Goal: Transaction & Acquisition: Purchase product/service

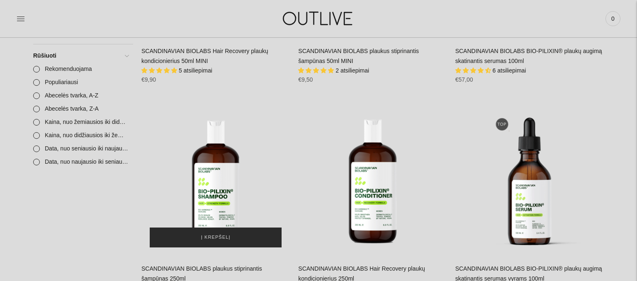
scroll to position [394, 0]
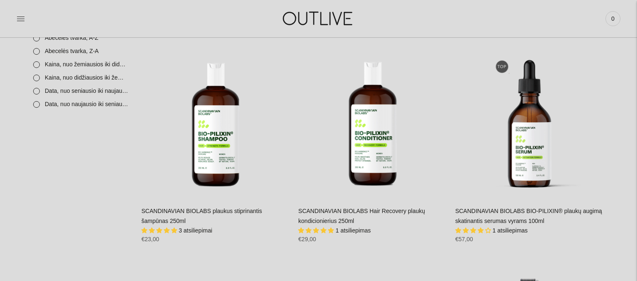
click at [190, 211] on link "SCANDINAVIAN BIOLABS plaukus stiprinantis šampūnas 250ml" at bounding box center [202, 216] width 121 height 17
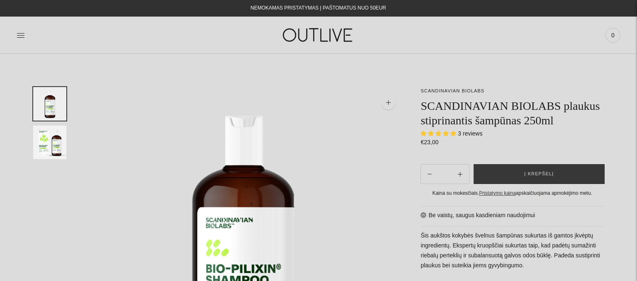
select select "**********"
click at [529, 174] on span "Į krepšelį" at bounding box center [539, 174] width 29 height 8
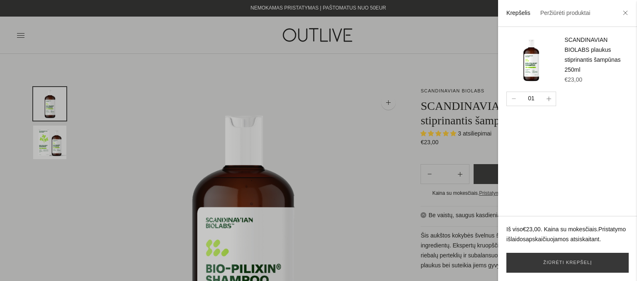
click at [549, 101] on button "button" at bounding box center [549, 99] width 14 height 14
click at [536, 261] on link "Žiūrėti krepšelį" at bounding box center [568, 263] width 122 height 20
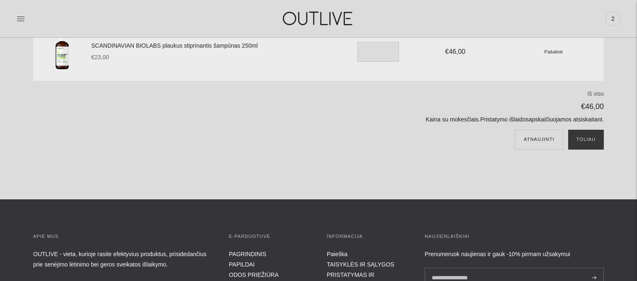
scroll to position [88, 0]
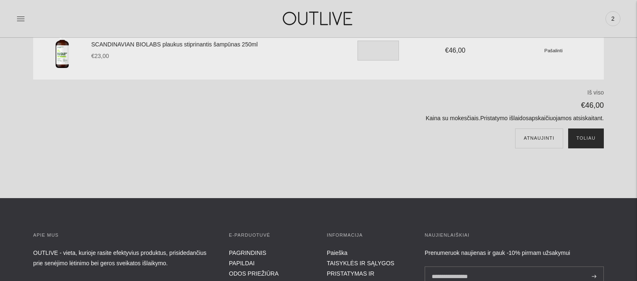
click at [587, 139] on button "Toliau" at bounding box center [587, 139] width 36 height 20
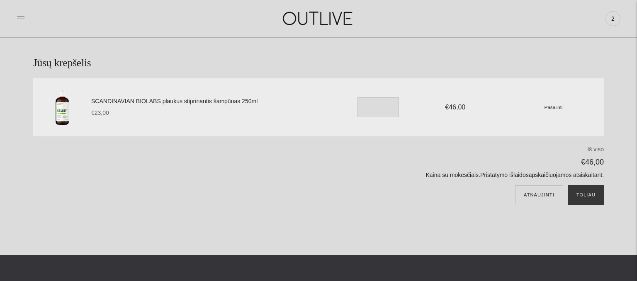
scroll to position [0, 0]
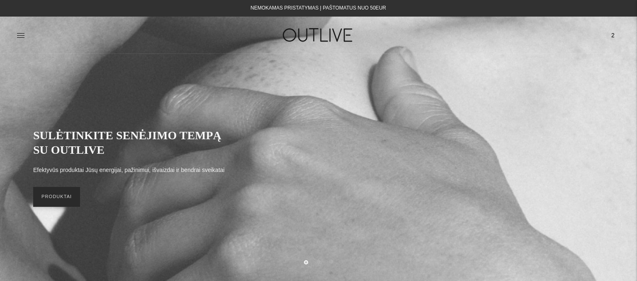
click at [59, 199] on link "PRODUKTAI" at bounding box center [56, 197] width 47 height 20
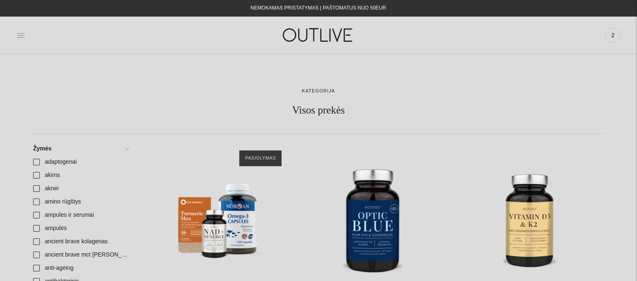
click at [17, 34] on icon at bounding box center [21, 35] width 8 height 8
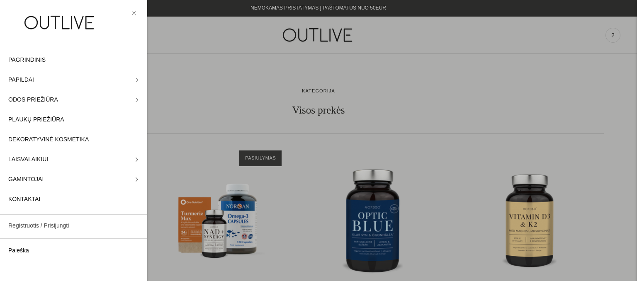
click at [34, 223] on link "Registruotis / Prisijungti" at bounding box center [73, 226] width 147 height 20
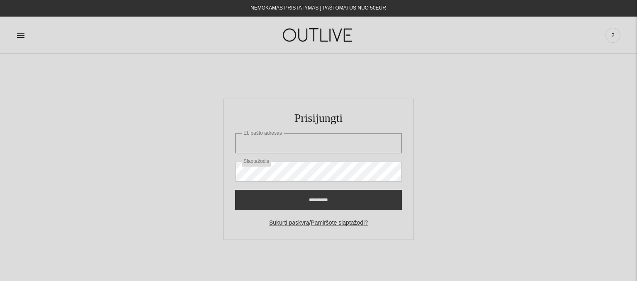
click at [263, 139] on input "El. pašto adresas" at bounding box center [318, 144] width 167 height 20
type input "**********"
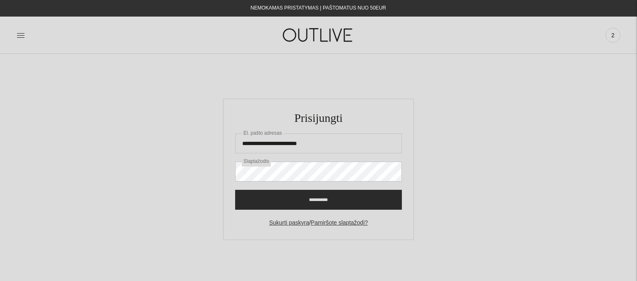
click at [338, 197] on input "**********" at bounding box center [318, 200] width 167 height 20
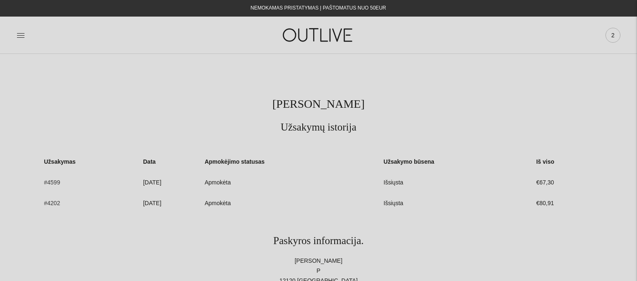
click at [614, 31] on span "2" at bounding box center [614, 35] width 12 height 12
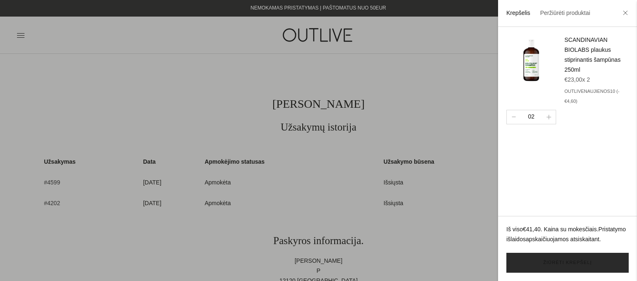
click at [585, 264] on link "Žiūrėti krepšelį" at bounding box center [568, 263] width 122 height 20
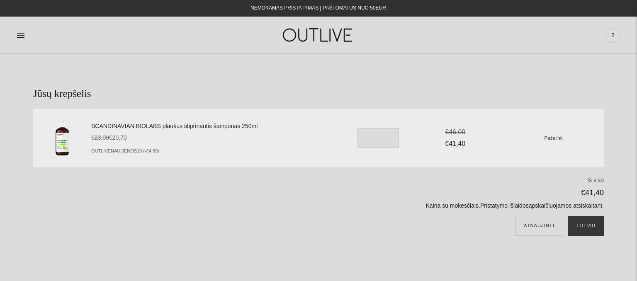
click at [315, 34] on img at bounding box center [319, 35] width 104 height 29
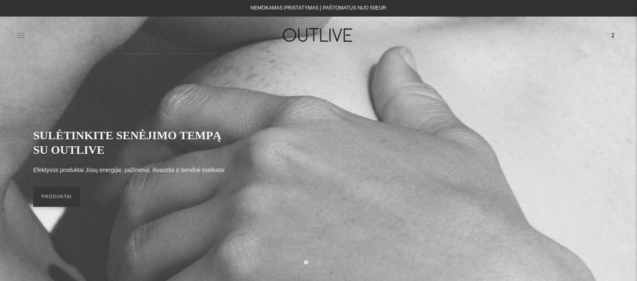
click at [17, 31] on icon at bounding box center [21, 35] width 8 height 8
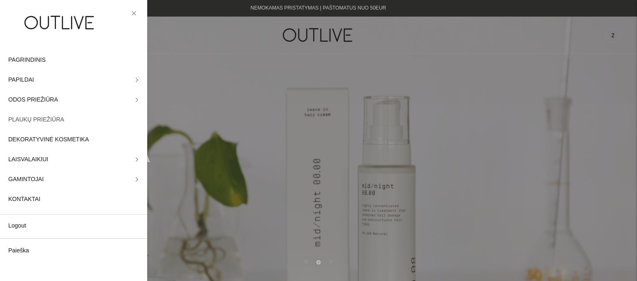
click at [36, 118] on span "PLAUKŲ PRIEŽIŪRA" at bounding box center [36, 120] width 56 height 10
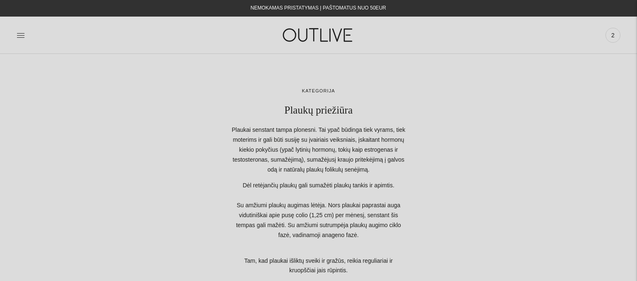
scroll to position [219, 0]
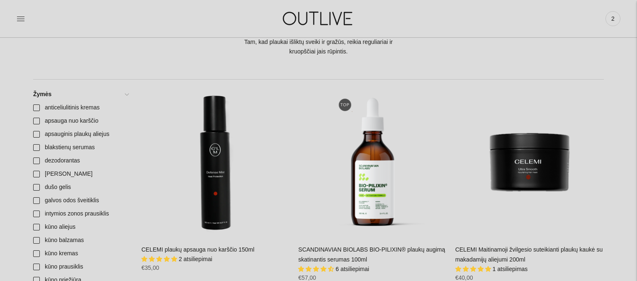
click at [18, 16] on icon at bounding box center [21, 19] width 8 height 8
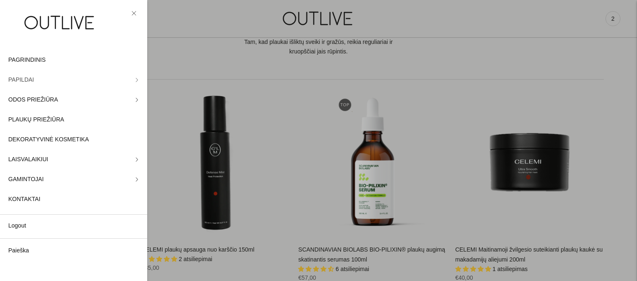
click at [143, 76] on link "PAPILDAI" at bounding box center [73, 80] width 147 height 20
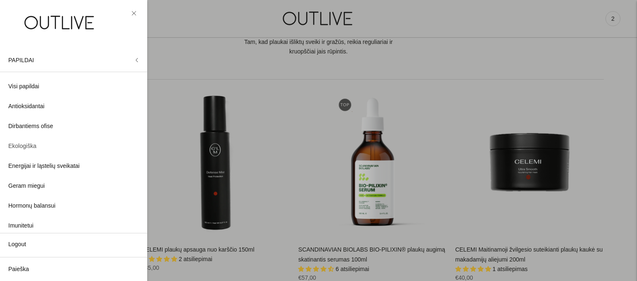
scroll to position [46, 0]
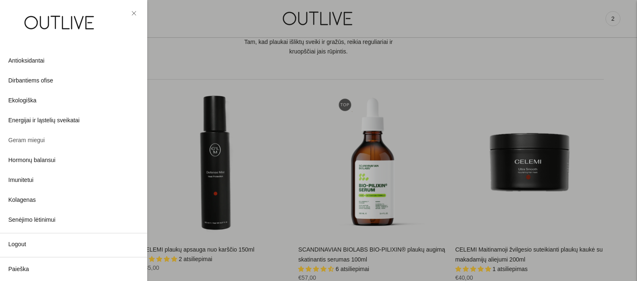
click at [31, 142] on span "Geram miegui" at bounding box center [26, 141] width 37 height 10
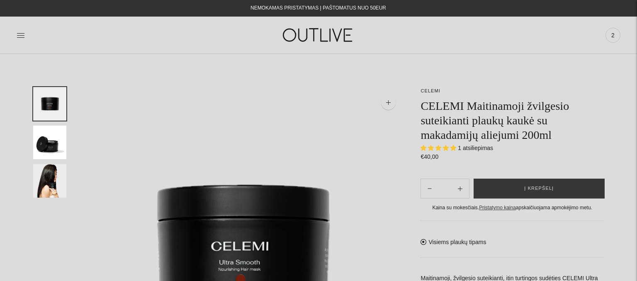
select select "**********"
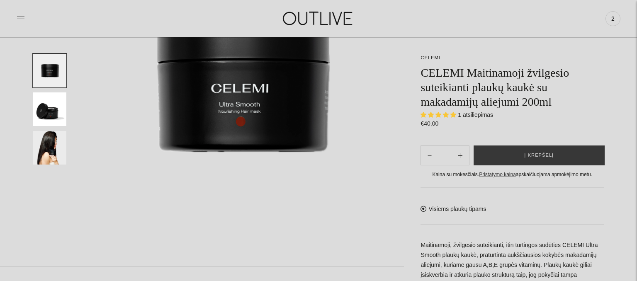
scroll to position [175, 0]
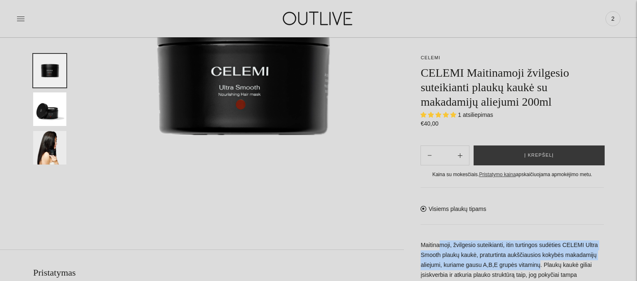
drag, startPoint x: 438, startPoint y: 247, endPoint x: 533, endPoint y: 261, distance: 95.8
click at [537, 264] on p "Maitinamoji, žvilgesio suteikianti, itin turtingos sudėties CELEMI Ultra Smooth…" at bounding box center [512, 266] width 183 height 50
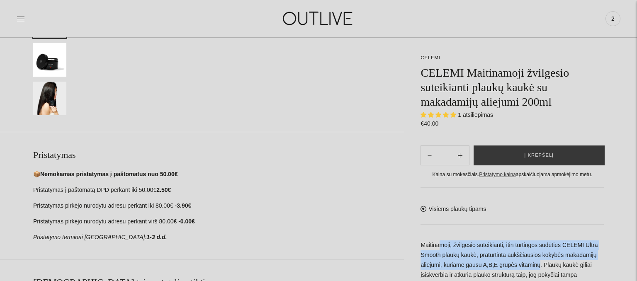
scroll to position [307, 0]
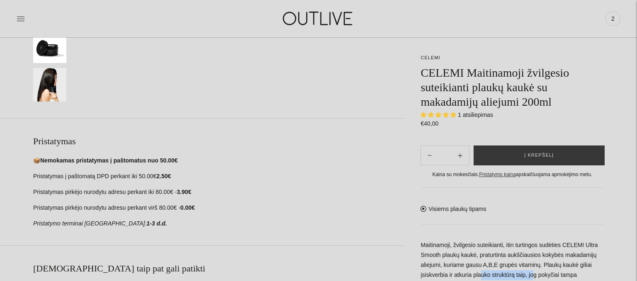
drag, startPoint x: 478, startPoint y: 276, endPoint x: 531, endPoint y: 275, distance: 53.1
click at [531, 275] on p "Maitinamoji, žvilgesio suteikianti, itin turtingos sudėties CELEMI Ultra Smooth…" at bounding box center [512, 266] width 183 height 50
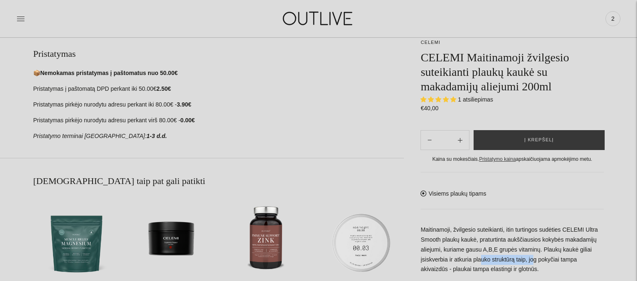
scroll to position [438, 0]
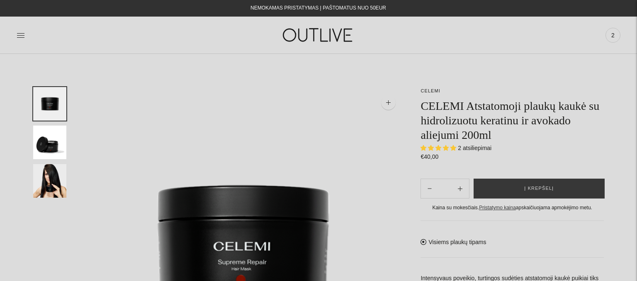
select select "**********"
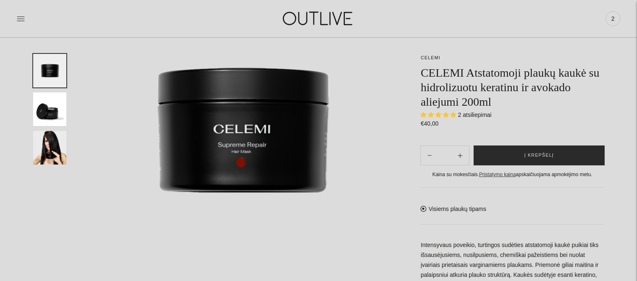
scroll to position [175, 0]
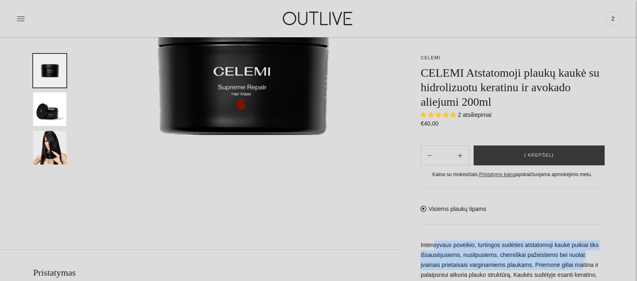
drag, startPoint x: 431, startPoint y: 247, endPoint x: 555, endPoint y: 266, distance: 126.0
click at [555, 266] on p "Intensyvaus poveikio, turtingos sudėties atstatomoji kaukė puikiai tiks išsausė…" at bounding box center [512, 276] width 183 height 70
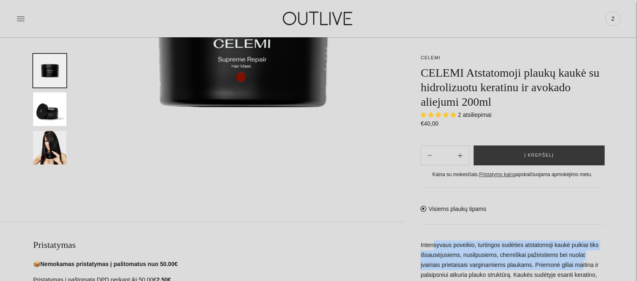
scroll to position [219, 0]
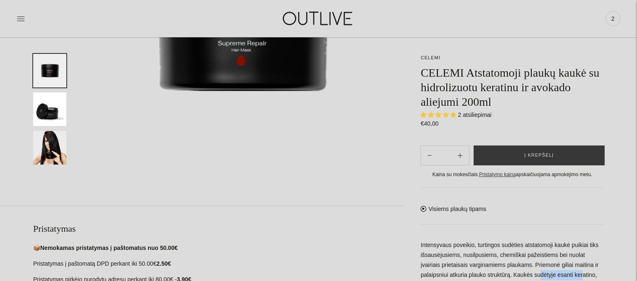
drag, startPoint x: 536, startPoint y: 274, endPoint x: 580, endPoint y: 273, distance: 44.0
click at [580, 273] on p "Intensyvaus poveikio, turtingos sudėties atstatomoji kaukė puikiai tiks išsausė…" at bounding box center [512, 276] width 183 height 70
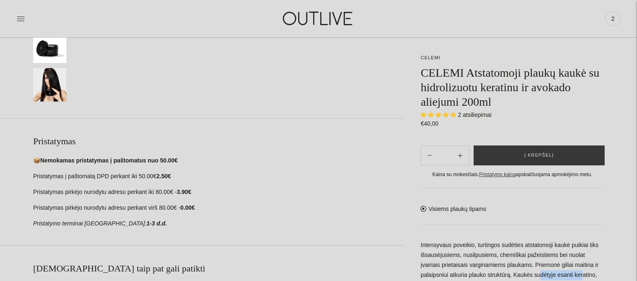
scroll to position [482, 0]
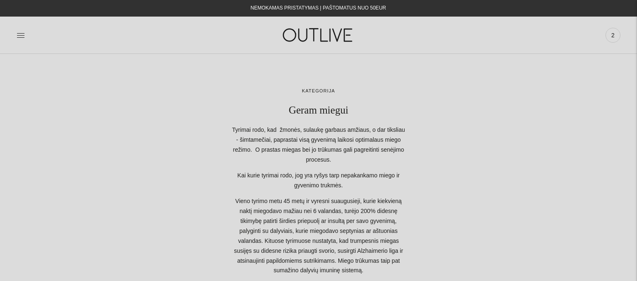
click at [18, 30] on link at bounding box center [21, 35] width 8 height 18
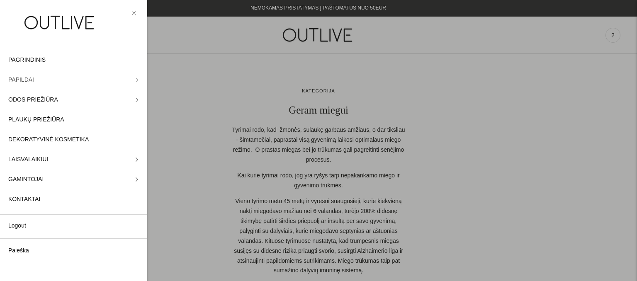
click at [134, 81] on link "PAPILDAI" at bounding box center [73, 80] width 147 height 20
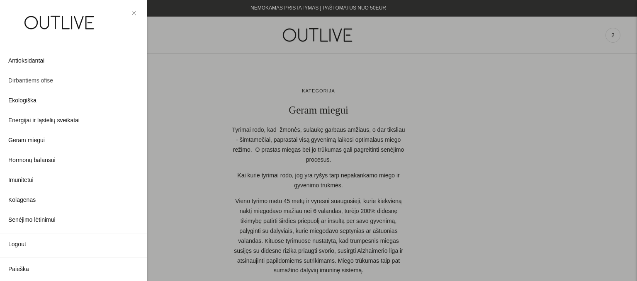
scroll to position [91, 0]
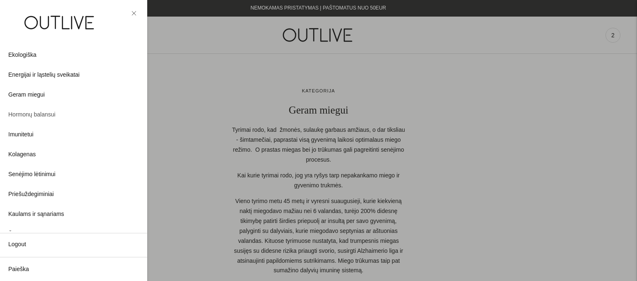
click at [51, 115] on span "Hormonų balansui" at bounding box center [31, 115] width 47 height 10
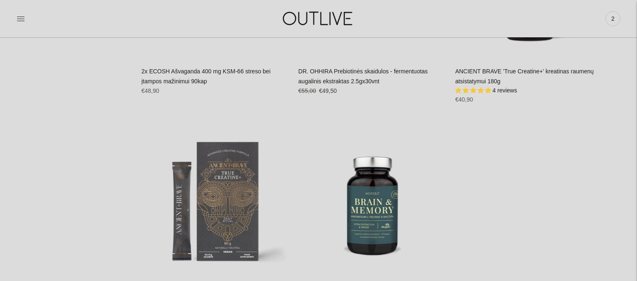
scroll to position [2717, 0]
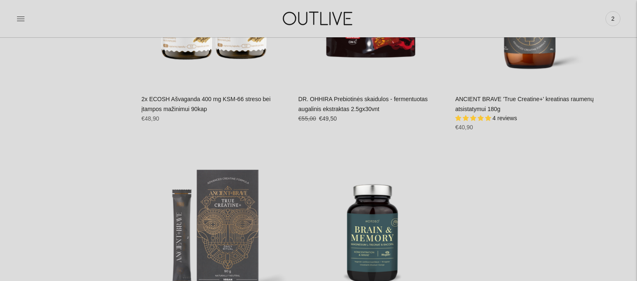
drag, startPoint x: 19, startPoint y: 19, endPoint x: 18, endPoint y: 29, distance: 10.0
click at [19, 20] on icon at bounding box center [21, 19] width 8 height 8
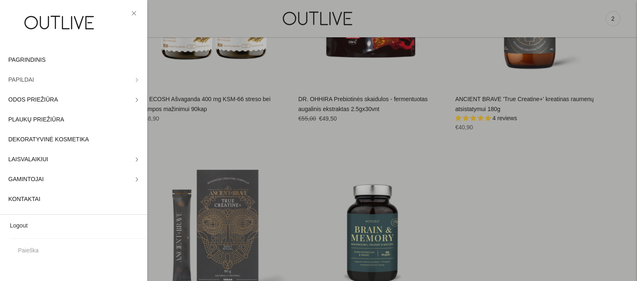
click at [34, 82] on link "PAPILDAI" at bounding box center [73, 80] width 147 height 20
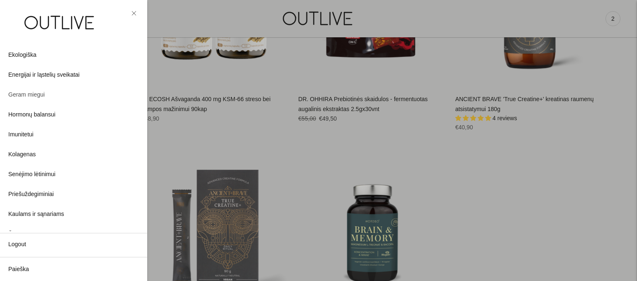
scroll to position [137, 0]
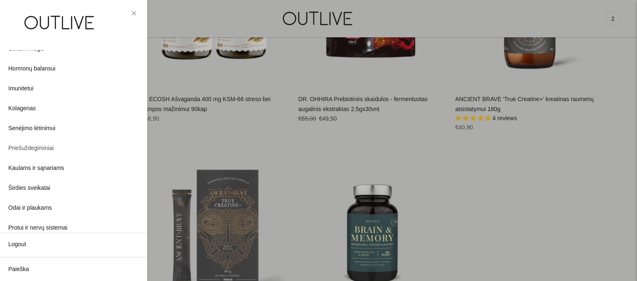
click at [38, 149] on span "Priešuždegiminiai" at bounding box center [31, 149] width 46 height 10
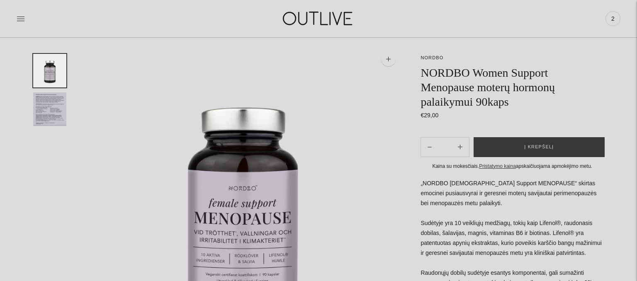
scroll to position [88, 0]
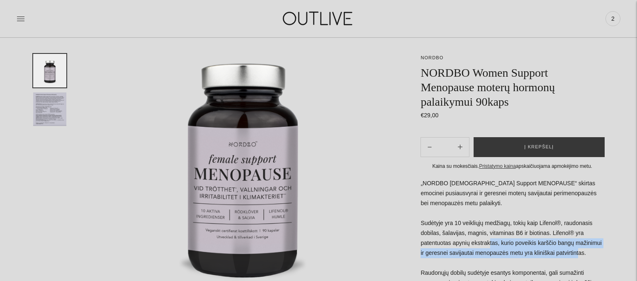
drag, startPoint x: 489, startPoint y: 244, endPoint x: 577, endPoint y: 253, distance: 88.4
click at [577, 253] on p "„NORDBO [DEMOGRAPHIC_DATA] Support MENOPAUSE“ skirtas emocinei pusiausvyrai ir …" at bounding box center [512, 273] width 183 height 189
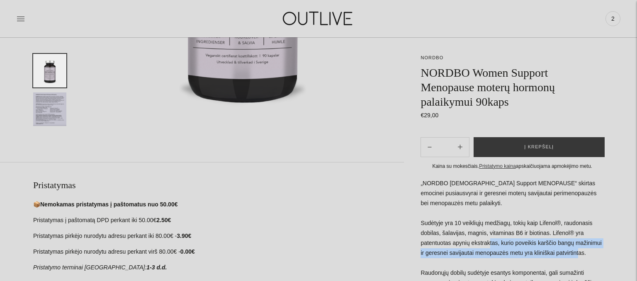
scroll to position [482, 0]
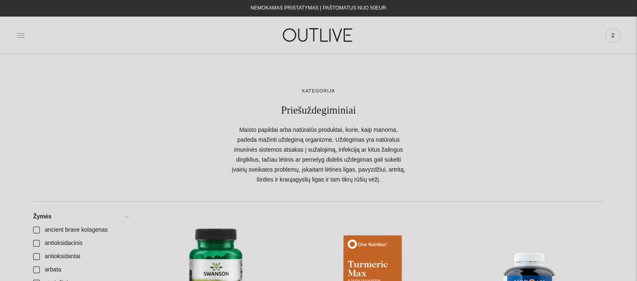
click at [19, 34] on icon at bounding box center [21, 35] width 8 height 8
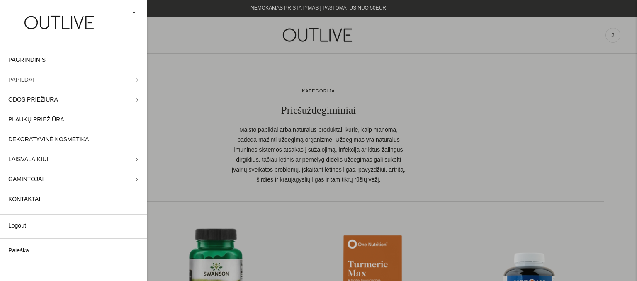
click at [39, 81] on link "PAPILDAI" at bounding box center [73, 80] width 147 height 20
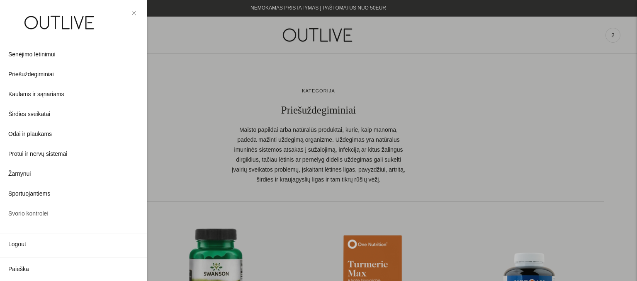
scroll to position [201, 0]
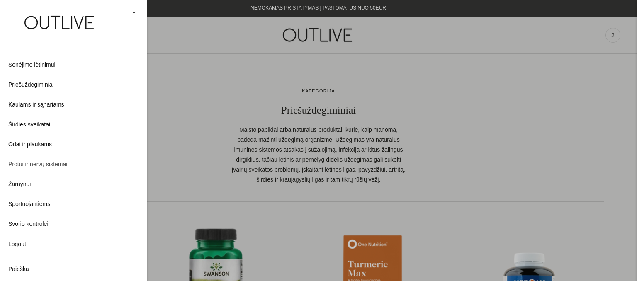
click at [29, 166] on span "Protui ir nervų sistemai" at bounding box center [37, 165] width 59 height 10
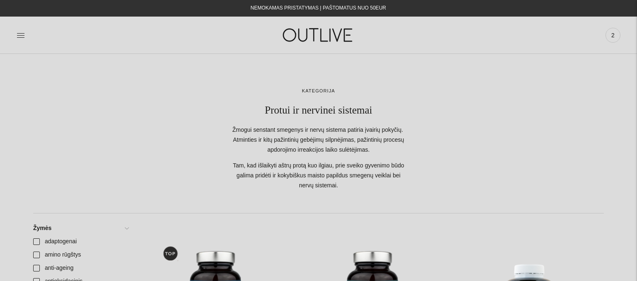
click at [19, 36] on icon at bounding box center [21, 35] width 8 height 8
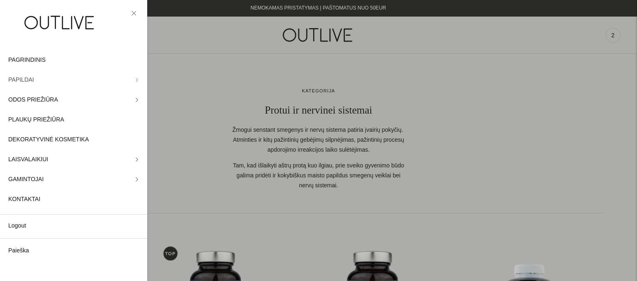
click at [139, 77] on link "PAPILDAI" at bounding box center [73, 80] width 147 height 20
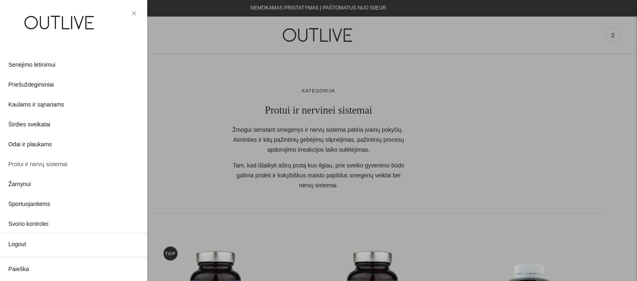
scroll to position [155, 0]
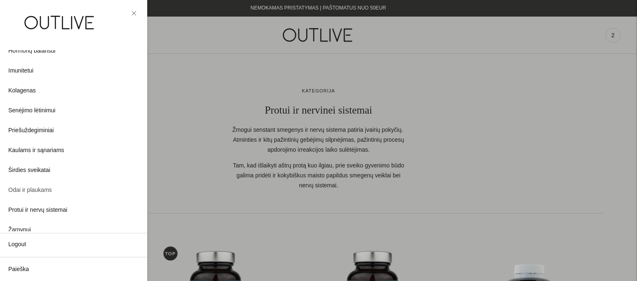
click at [13, 188] on span "Odai ir plaukams" at bounding box center [30, 191] width 44 height 10
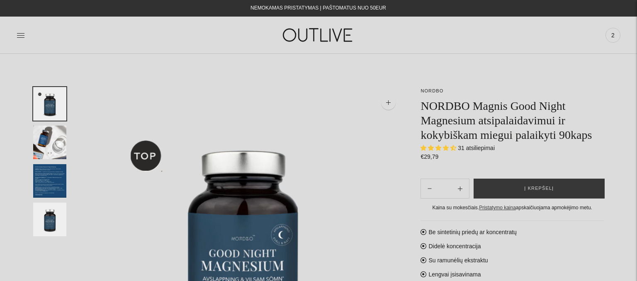
select select "**********"
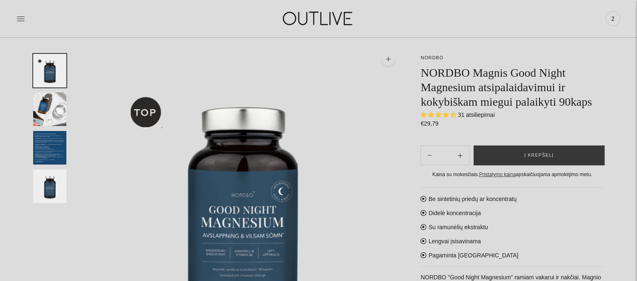
click at [471, 115] on span "31 atsiliepimai" at bounding box center [476, 115] width 37 height 7
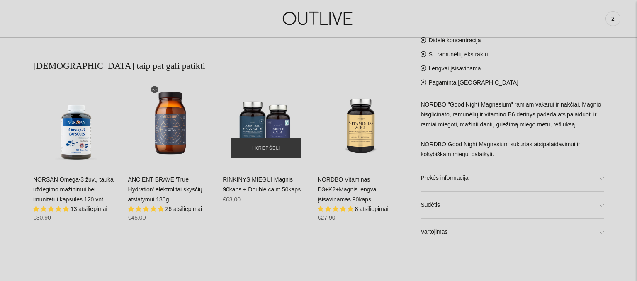
scroll to position [526, 0]
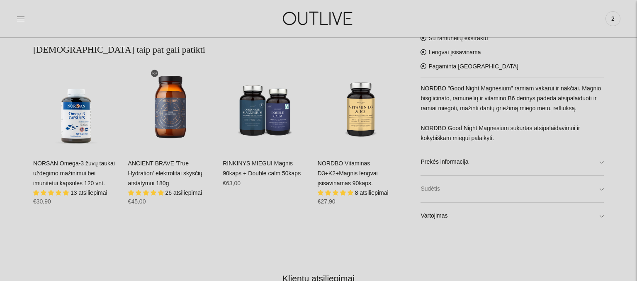
click at [451, 192] on link "Sudėtis" at bounding box center [512, 189] width 183 height 27
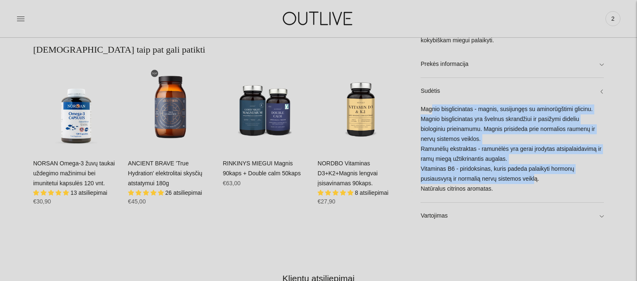
drag, startPoint x: 433, startPoint y: 110, endPoint x: 532, endPoint y: 183, distance: 122.7
click at [532, 183] on div "Magnio bisglicinatas - magnis, susijungęs su aminorūgštimi glicinu. Magnio bisg…" at bounding box center [512, 154] width 183 height 98
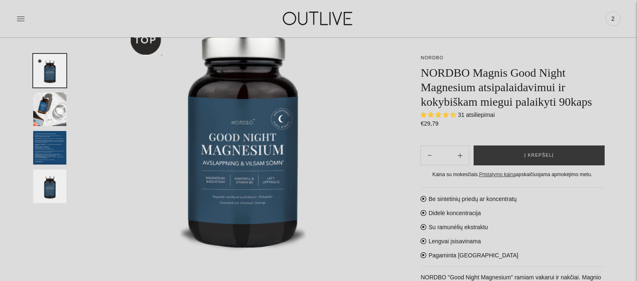
scroll to position [44, 0]
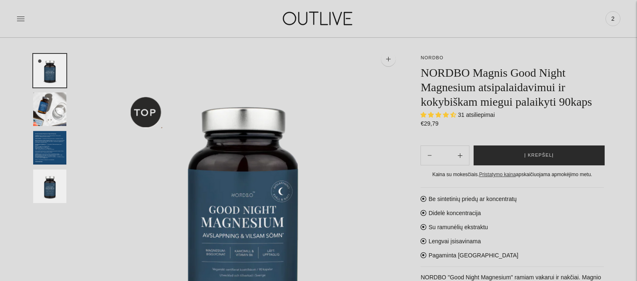
click at [501, 158] on button "Į krepšelį" at bounding box center [539, 156] width 131 height 20
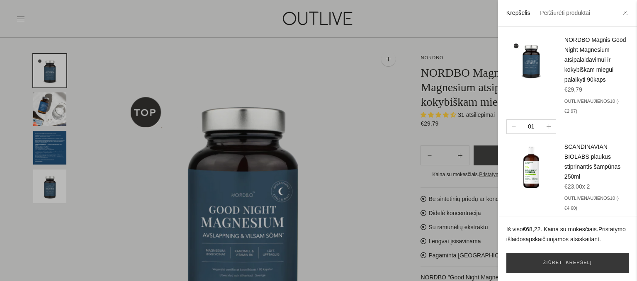
click at [423, 71] on div at bounding box center [318, 140] width 637 height 281
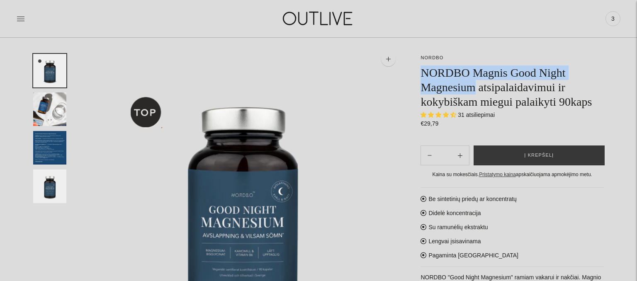
drag, startPoint x: 421, startPoint y: 74, endPoint x: 476, endPoint y: 85, distance: 55.6
click at [476, 85] on h1 "NORDBO Magnis Good Night Magnesium atsipalaidavimui ir kokybiškam miegui palaik…" at bounding box center [512, 88] width 183 height 44
copy h1 "NORDBO Magnis Good Night Magnesium"
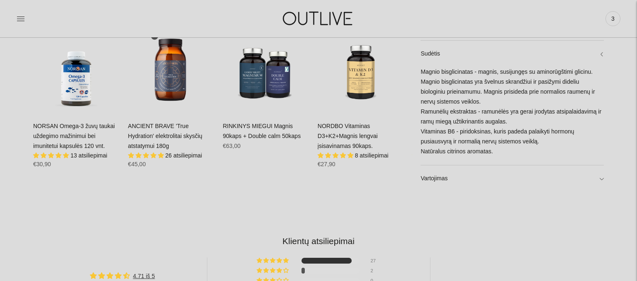
scroll to position [613, 0]
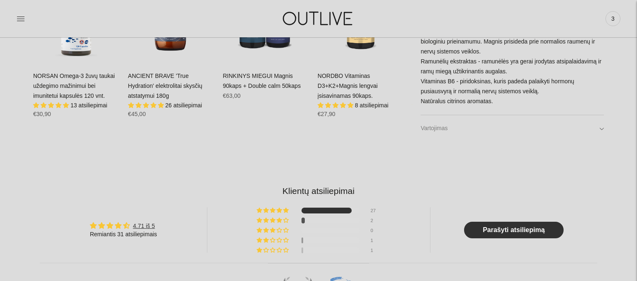
click at [441, 130] on link "Vartojimas" at bounding box center [512, 128] width 183 height 27
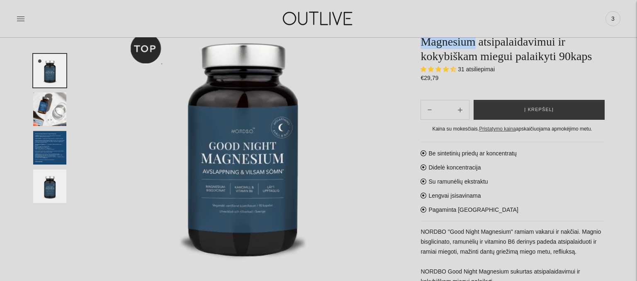
scroll to position [44, 0]
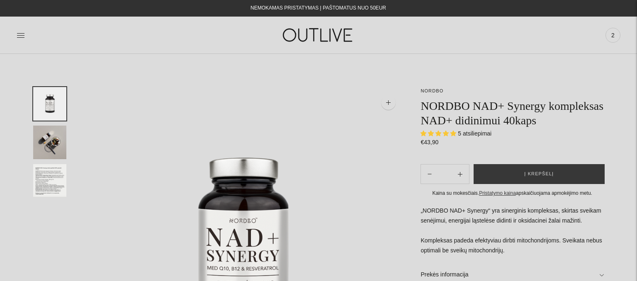
select select "**********"
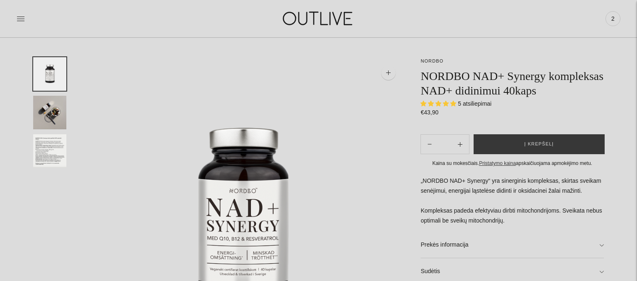
scroll to position [44, 0]
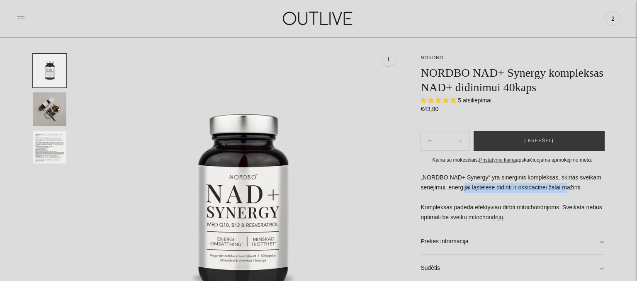
drag, startPoint x: 464, startPoint y: 188, endPoint x: 566, endPoint y: 191, distance: 101.7
click at [566, 191] on p "„NORDBO NAD+ Synergy“ yra sinerginis kompleksas, skirtas sveikam senėjimui, ene…" at bounding box center [512, 198] width 183 height 50
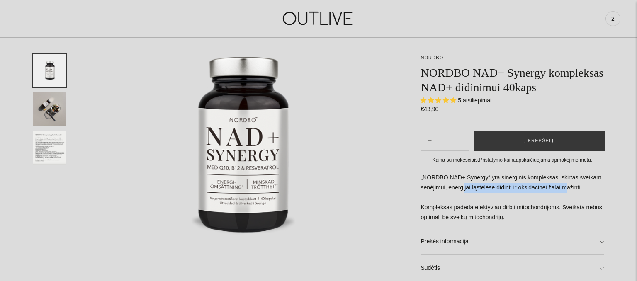
scroll to position [131, 0]
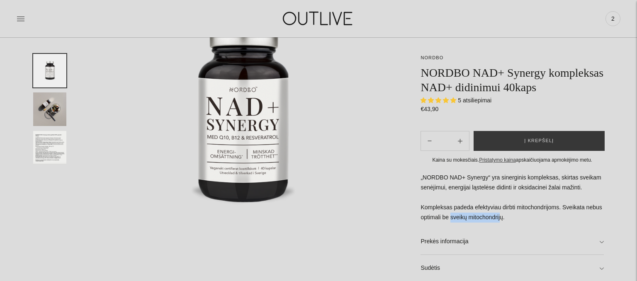
drag, startPoint x: 443, startPoint y: 219, endPoint x: 498, endPoint y: 221, distance: 54.8
click at [498, 221] on p "„NORDBO NAD+ Synergy“ yra sinerginis kompleksas, skirtas sveikam senėjimui, ene…" at bounding box center [512, 198] width 183 height 50
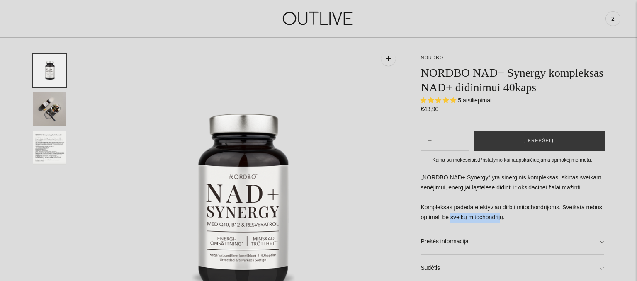
scroll to position [44, 0]
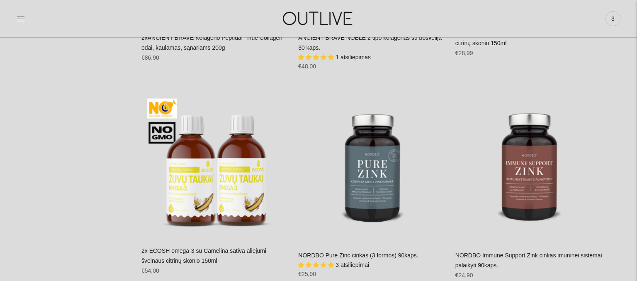
scroll to position [3654, 0]
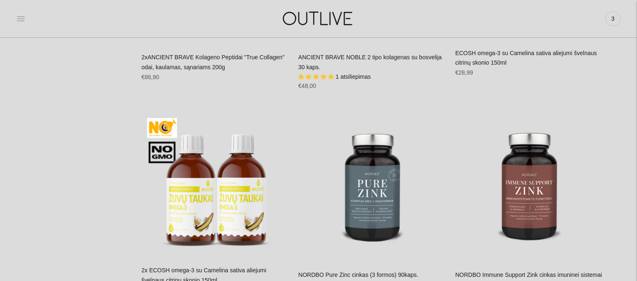
click at [19, 20] on icon at bounding box center [21, 19] width 8 height 8
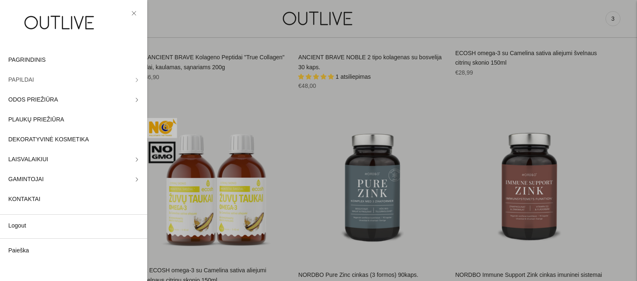
click at [37, 78] on link "PAPILDAI" at bounding box center [73, 80] width 147 height 20
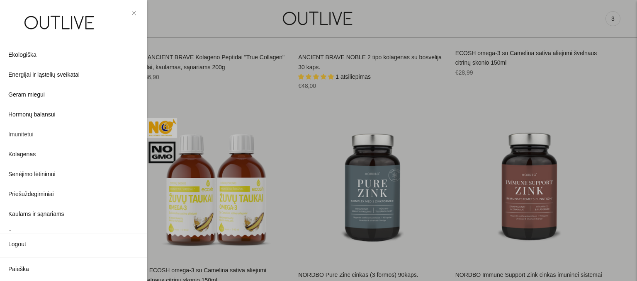
scroll to position [46, 0]
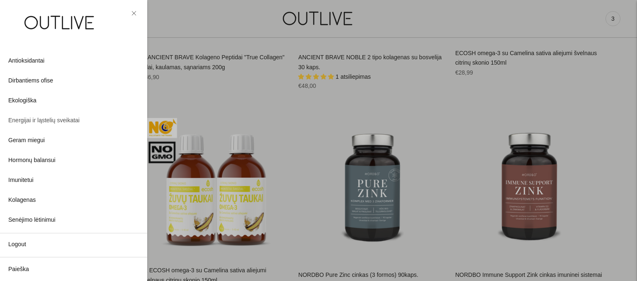
click at [39, 123] on span "Energijai ir ląstelių sveikatai" at bounding box center [43, 121] width 71 height 10
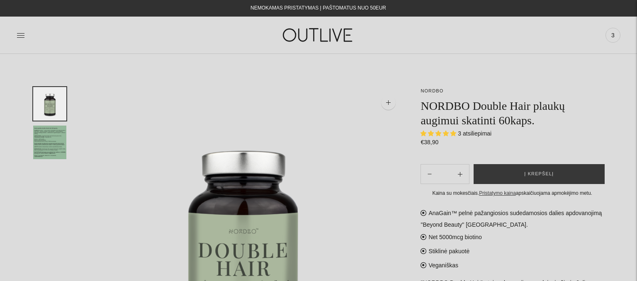
select select "**********"
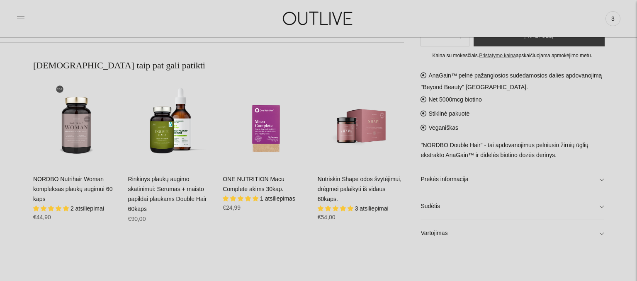
scroll to position [526, 0]
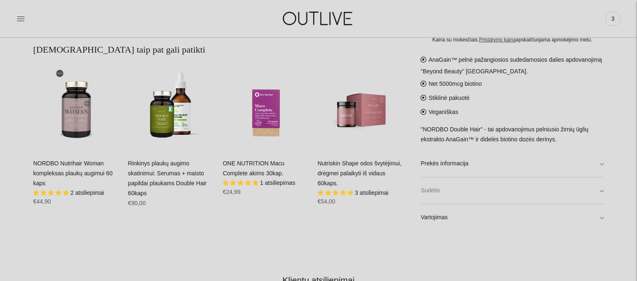
click at [457, 189] on link "Sudėtis" at bounding box center [512, 191] width 183 height 27
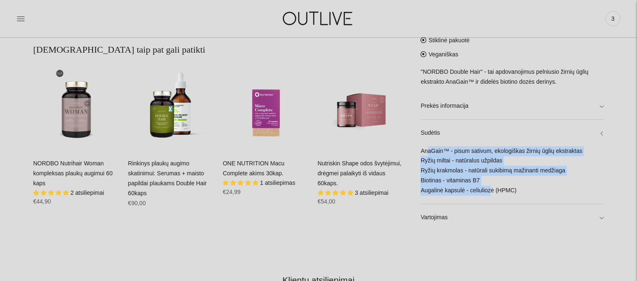
drag, startPoint x: 427, startPoint y: 150, endPoint x: 489, endPoint y: 193, distance: 75.8
click at [490, 193] on div "AnaGain™ - pisum sativum, ekologiškas žirnių ūglių ekstraktas Ryžių miltai - na…" at bounding box center [512, 175] width 183 height 58
click at [465, 108] on link "Prekės informacija" at bounding box center [512, 106] width 183 height 27
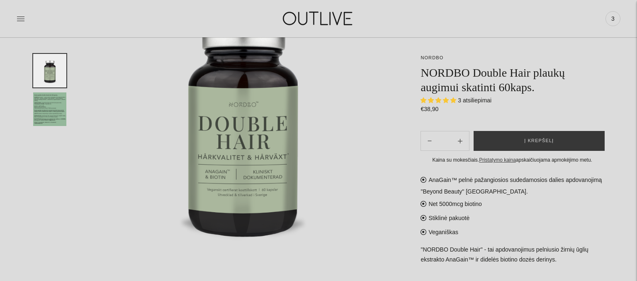
scroll to position [0, 0]
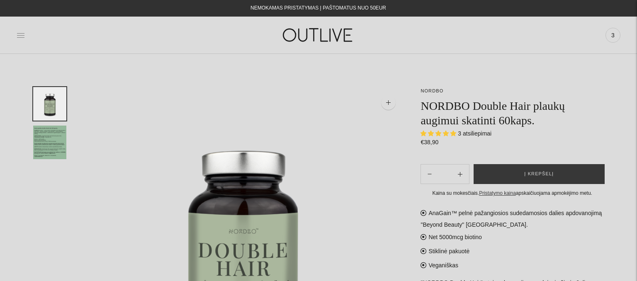
click at [20, 37] on icon at bounding box center [21, 35] width 8 height 8
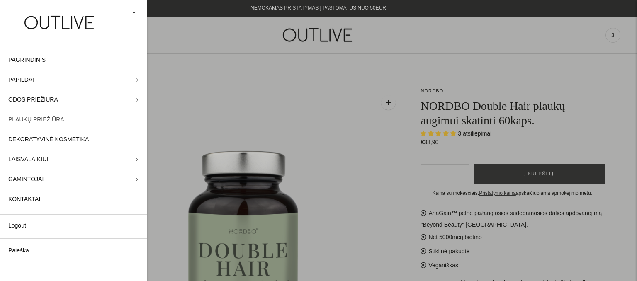
click at [46, 120] on span "PLAUKŲ PRIEŽIŪRA" at bounding box center [36, 120] width 56 height 10
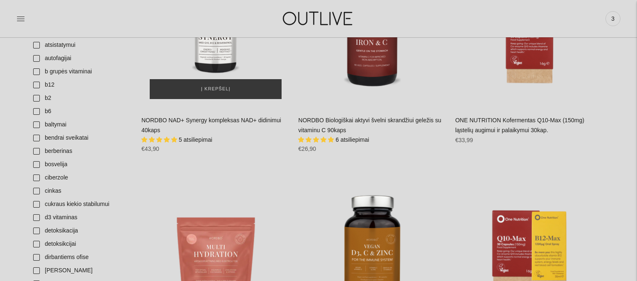
scroll to position [263, 0]
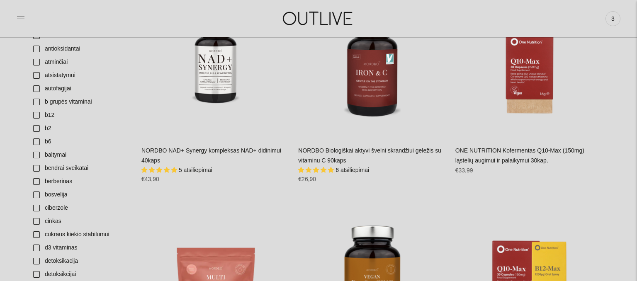
click at [207, 150] on link "NORDBO NAD+ Synergy kompleksas NAD+ didinimui 40kaps" at bounding box center [212, 155] width 140 height 17
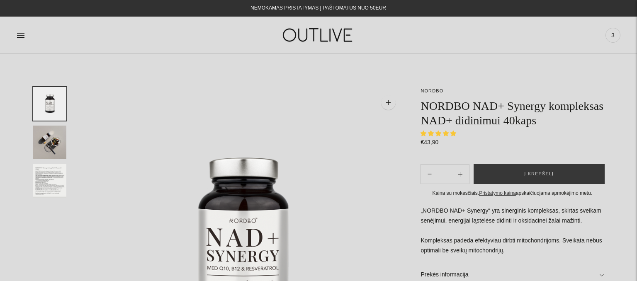
select select "**********"
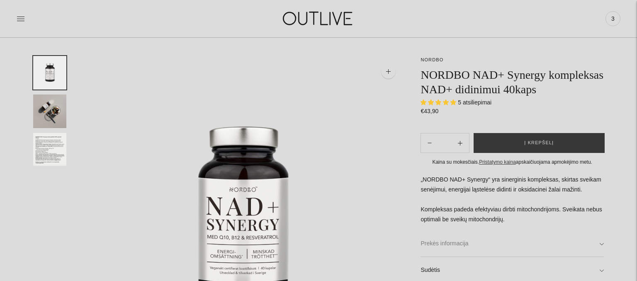
scroll to position [88, 0]
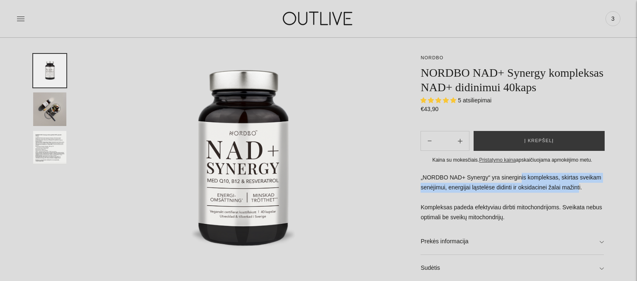
drag, startPoint x: 521, startPoint y: 178, endPoint x: 556, endPoint y: 192, distance: 38.0
click at [578, 192] on p "„NORDBO NAD+ Synergy“ yra sinerginis kompleksas, skirtas sveikam senėjimui, ene…" at bounding box center [512, 198] width 183 height 50
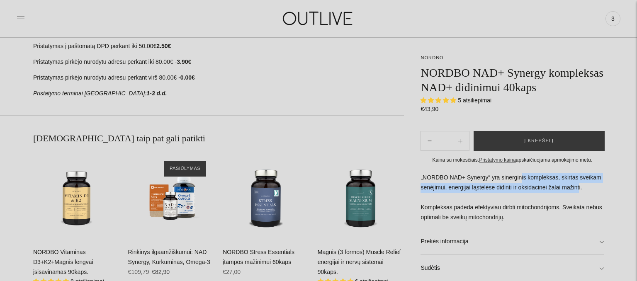
scroll to position [438, 0]
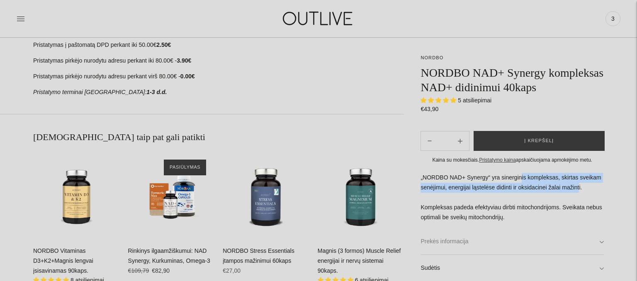
click at [602, 242] on link "Prekės informacija" at bounding box center [512, 242] width 183 height 27
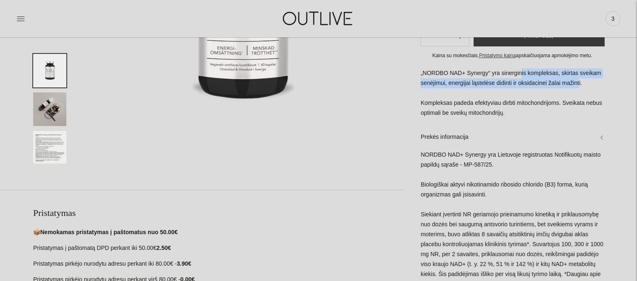
scroll to position [219, 0]
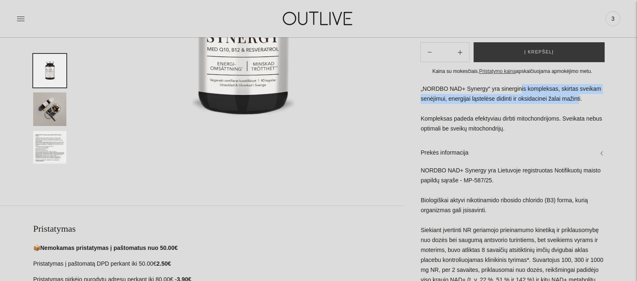
drag, startPoint x: 426, startPoint y: 172, endPoint x: 547, endPoint y: 183, distance: 122.1
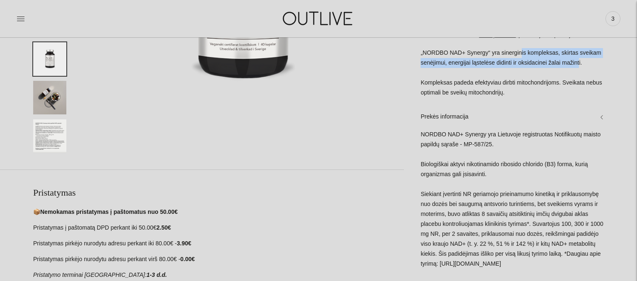
scroll to position [263, 0]
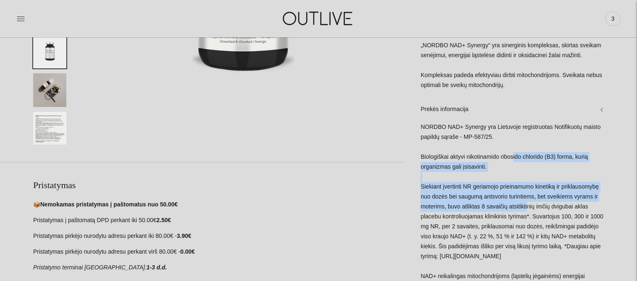
drag, startPoint x: 510, startPoint y: 158, endPoint x: 522, endPoint y: 207, distance: 50.2
click at [521, 205] on div "NORDBO NAD+ Synergy yra Lietuvoje registruotas Notifikuotų maisto papildų sąraš…" at bounding box center [512, 280] width 183 height 316
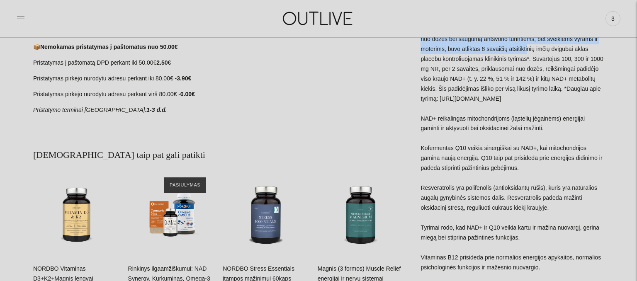
scroll to position [438, 0]
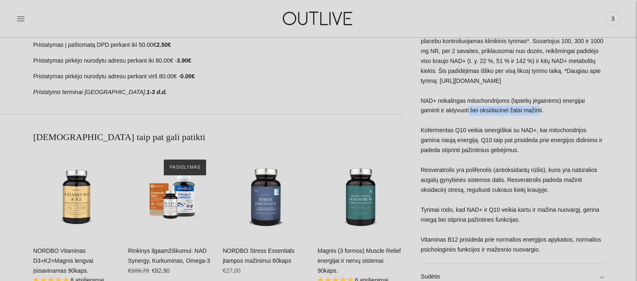
drag, startPoint x: 462, startPoint y: 114, endPoint x: 532, endPoint y: 113, distance: 69.7
click at [532, 113] on div "NORDBO NAD+ Synergy yra Lietuvoje registruotas Notifikuotų maisto papildų sąraš…" at bounding box center [512, 105] width 183 height 316
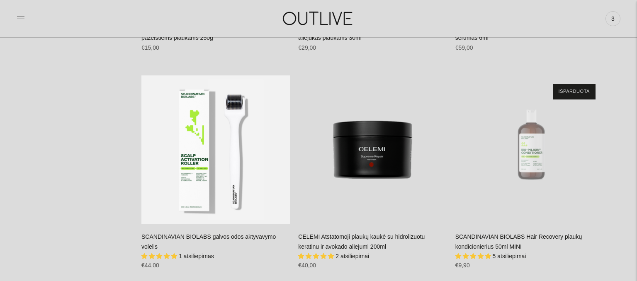
scroll to position [1183, 0]
